Goal: Transaction & Acquisition: Purchase product/service

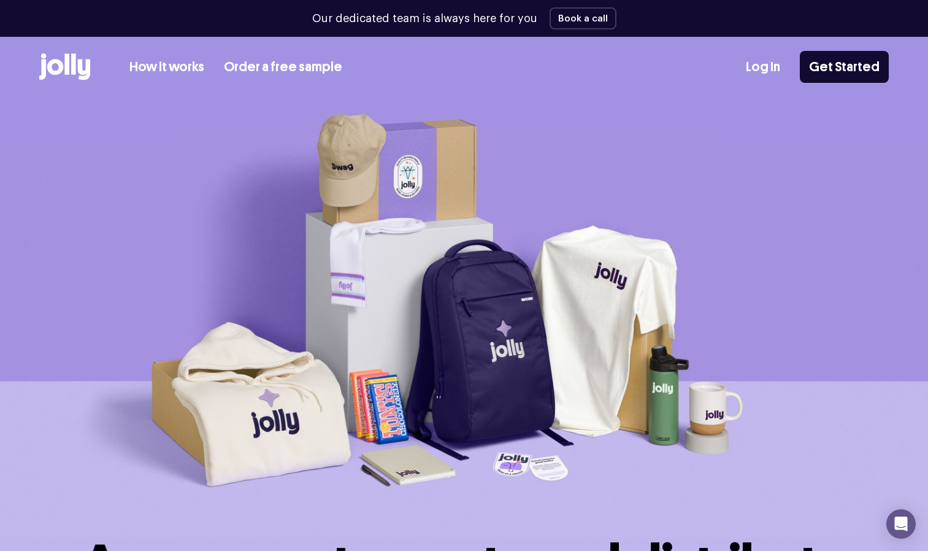
click at [321, 59] on link "Order a free sample" at bounding box center [283, 67] width 118 height 20
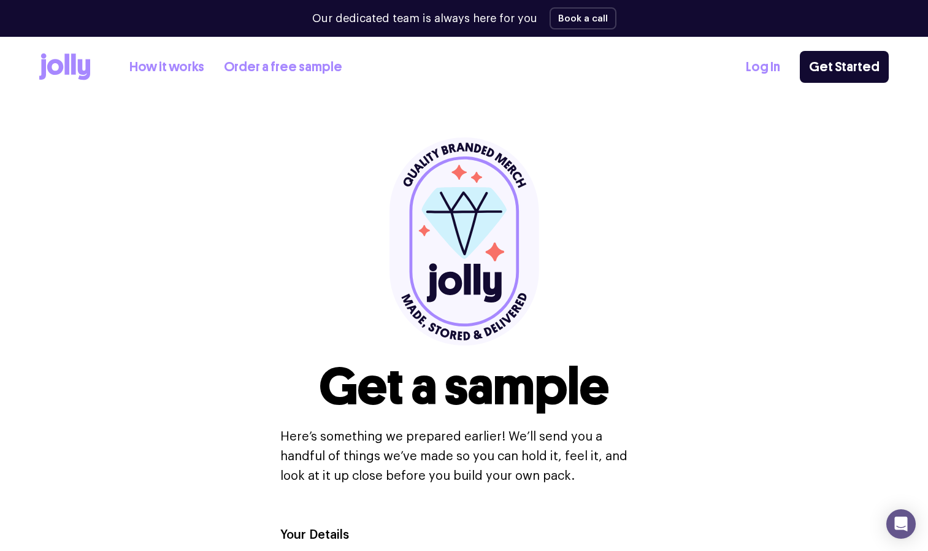
click at [174, 62] on link "How it works" at bounding box center [166, 67] width 75 height 20
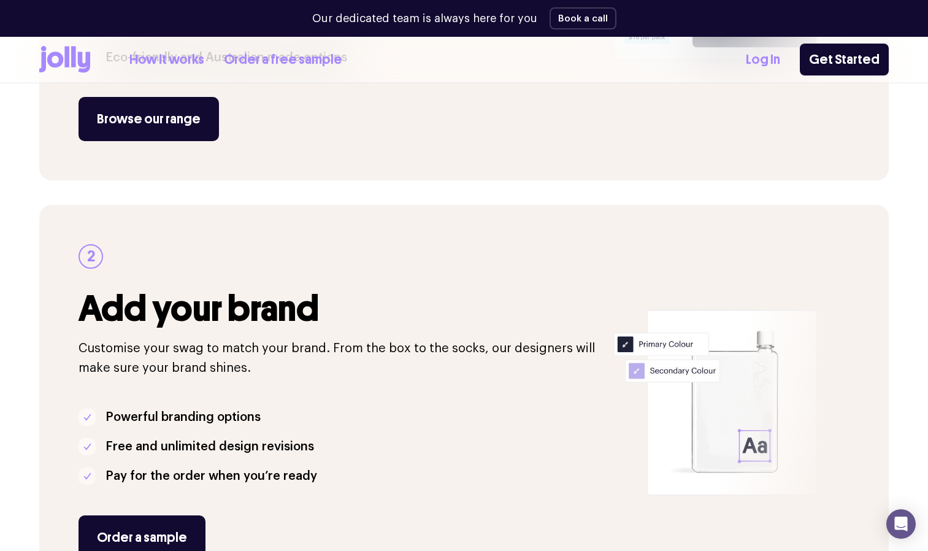
scroll to position [470, 0]
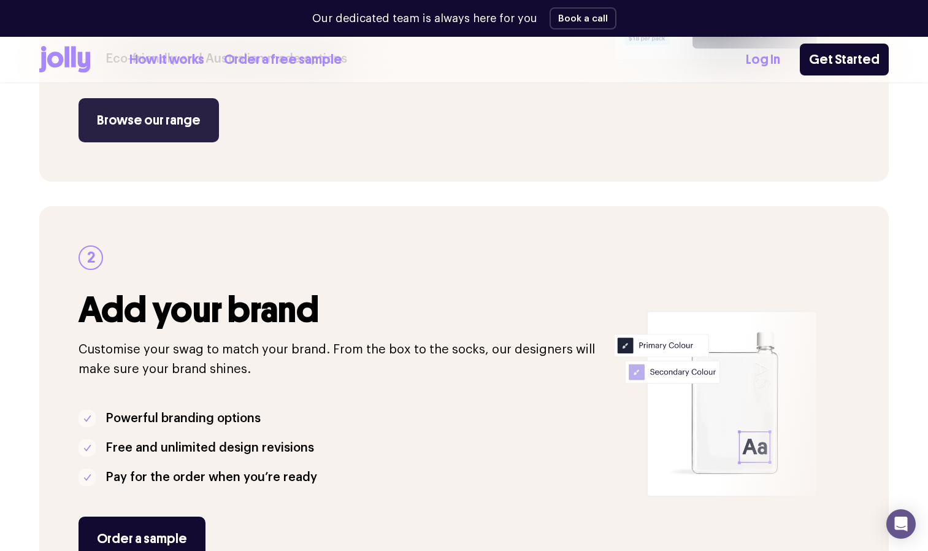
click at [148, 123] on link "Browse our range" at bounding box center [148, 120] width 140 height 44
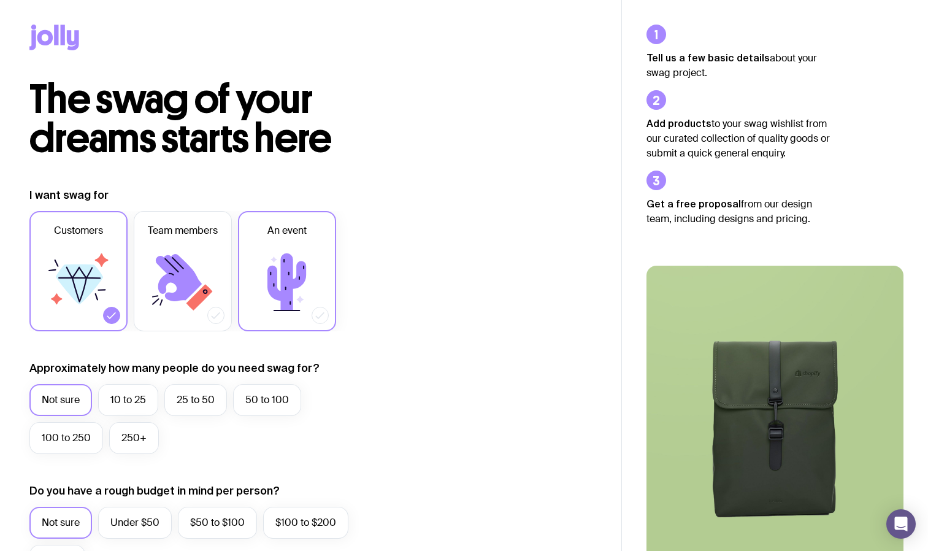
click at [258, 281] on icon at bounding box center [287, 282] width 74 height 74
click at [0, 0] on input "An event" at bounding box center [0, 0] width 0 height 0
click at [140, 394] on label "10 to 25" at bounding box center [128, 400] width 60 height 32
click at [0, 0] on input "10 to 25" at bounding box center [0, 0] width 0 height 0
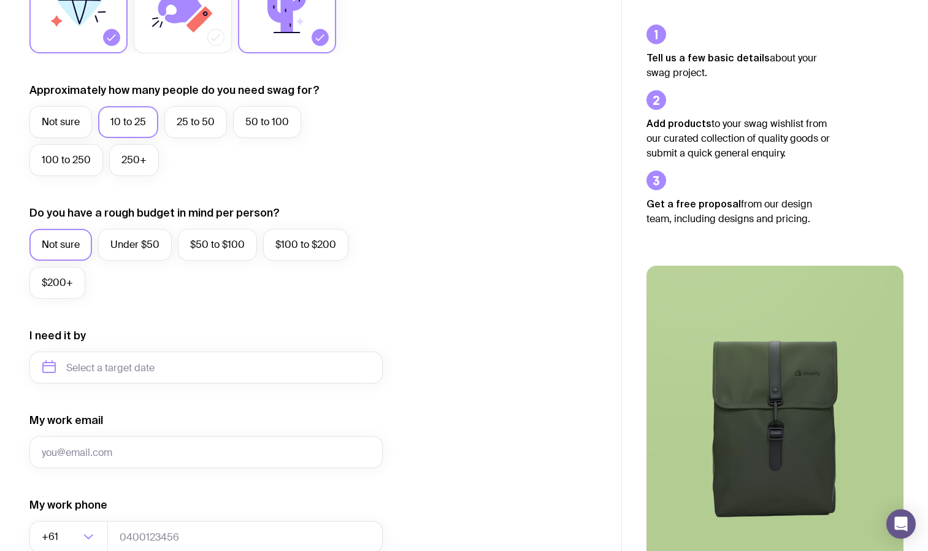
scroll to position [281, 0]
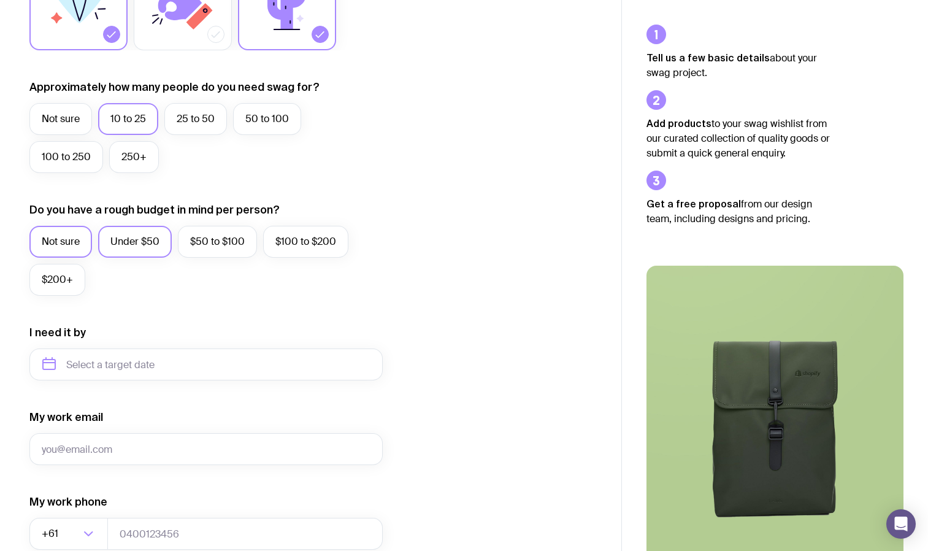
click at [134, 248] on label "Under $50" at bounding box center [135, 242] width 74 height 32
click at [0, 0] on input "Under $50" at bounding box center [0, 0] width 0 height 0
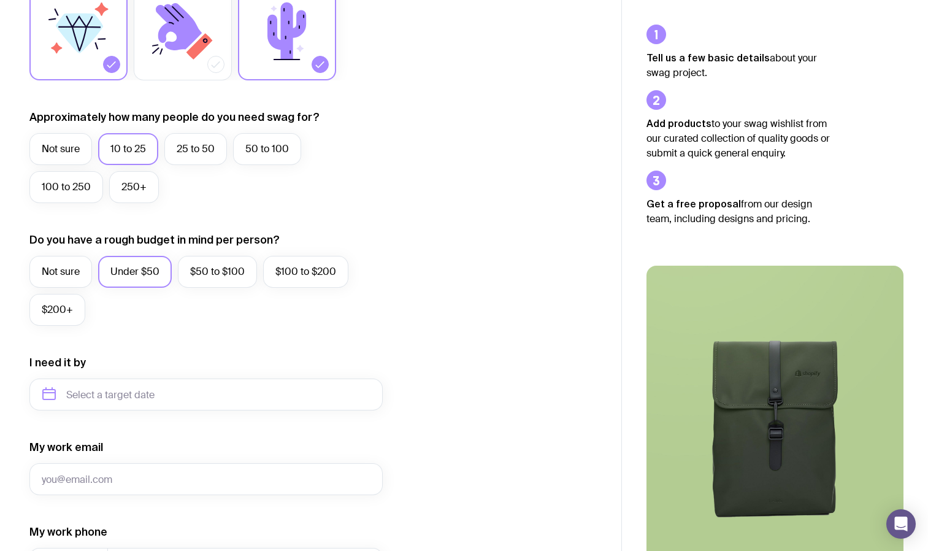
scroll to position [0, 0]
